Goal: Navigation & Orientation: Find specific page/section

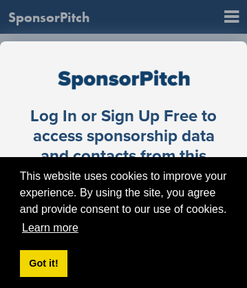
click at [49, 228] on link "Learn more" at bounding box center [50, 227] width 61 height 21
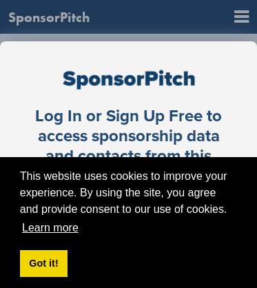
scroll to position [1, 0]
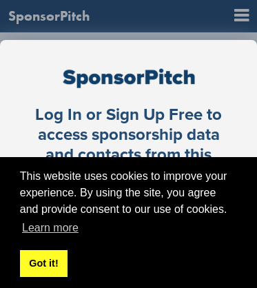
click at [43, 262] on link "Got it!" at bounding box center [43, 264] width 47 height 28
